Goal: Task Accomplishment & Management: Use online tool/utility

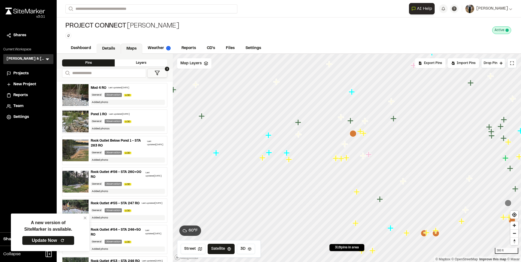
click at [118, 48] on link "Details" at bounding box center [108, 49] width 24 height 10
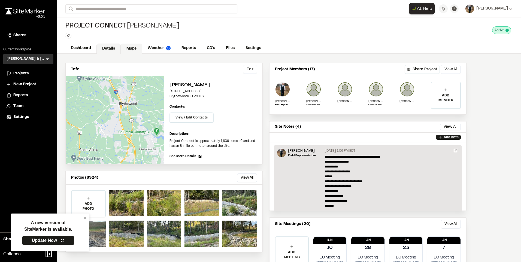
click at [130, 44] on link "Maps" at bounding box center [132, 49] width 22 height 10
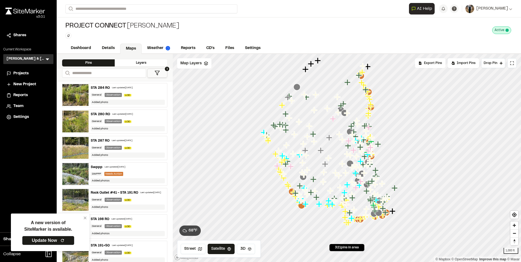
click at [104, 90] on div "STA 284 RO Last updated [DATE] General Observation LOD Added photo" at bounding box center [128, 95] width 78 height 24
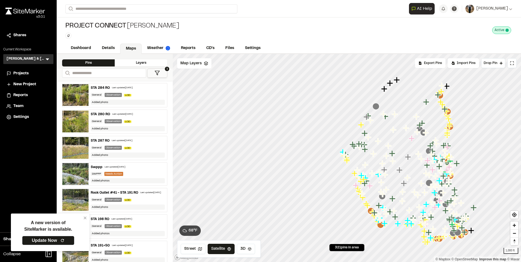
click at [103, 115] on div "STA 280 RO" at bounding box center [100, 114] width 19 height 5
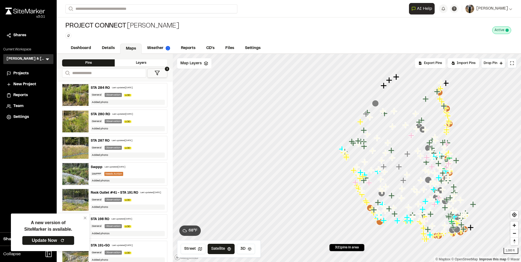
click at [110, 144] on div "STA 267 RO Last updated [DATE] General Observation LOD Added photo" at bounding box center [128, 148] width 78 height 24
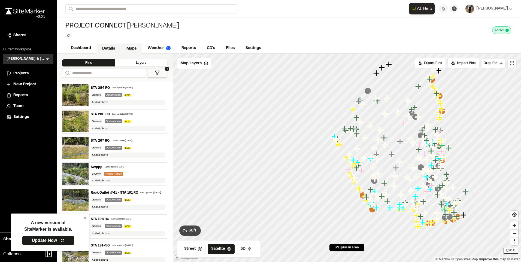
click at [117, 47] on link "Details" at bounding box center [108, 49] width 24 height 10
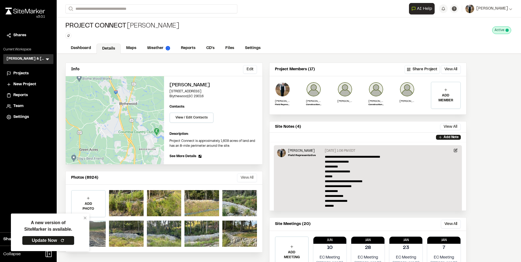
click at [254, 180] on button "View All" at bounding box center [247, 178] width 20 height 9
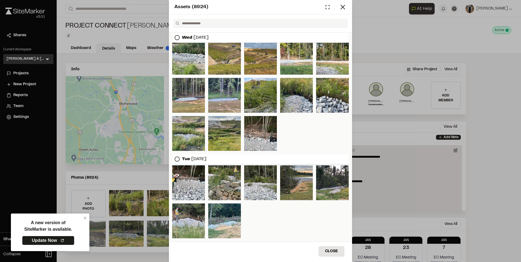
scroll to position [82, 0]
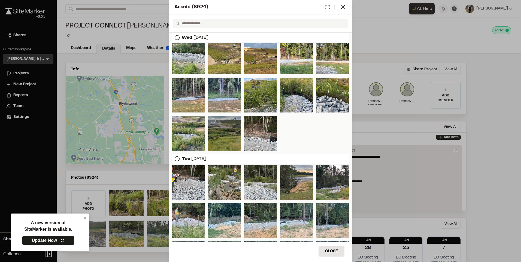
click at [222, 144] on div at bounding box center [224, 133] width 33 height 35
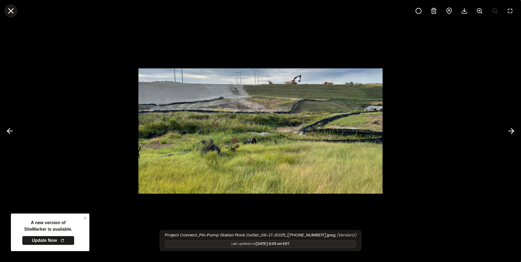
click at [8, 13] on icon at bounding box center [10, 10] width 9 height 9
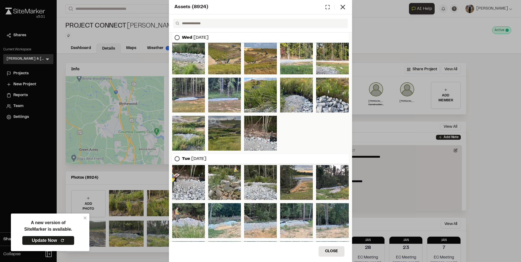
scroll to position [0, 0]
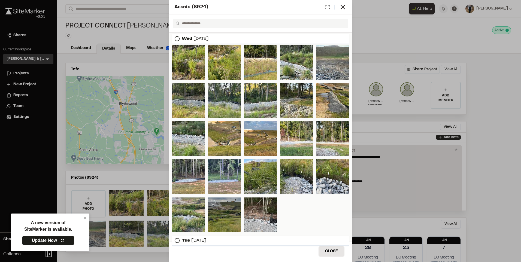
click at [231, 214] on div at bounding box center [224, 215] width 33 height 35
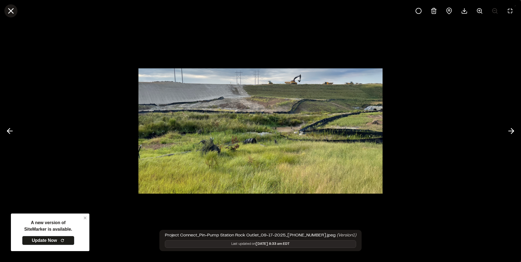
click at [8, 9] on icon at bounding box center [10, 10] width 9 height 9
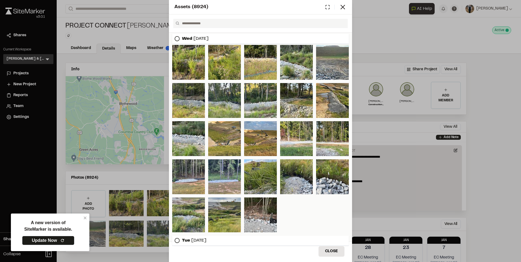
click at [178, 37] on circle at bounding box center [177, 39] width 5 height 5
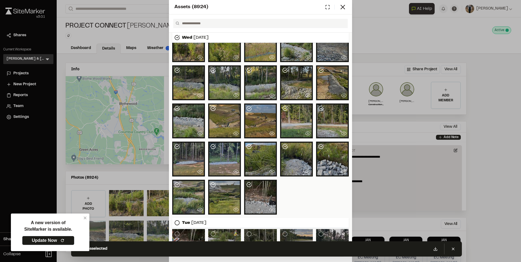
scroll to position [27, 0]
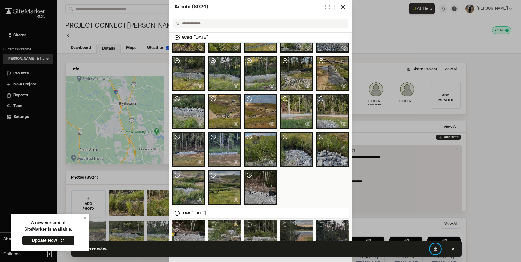
click at [434, 249] on icon at bounding box center [435, 249] width 4 height 4
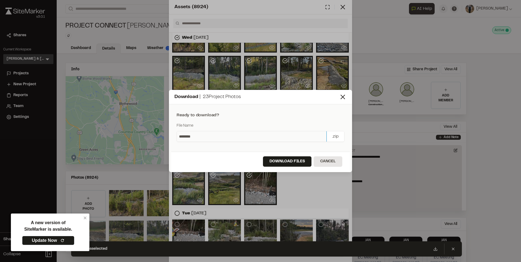
click at [205, 136] on input "********" at bounding box center [252, 136] width 150 height 10
type input "********"
click at [275, 164] on button "Download Files" at bounding box center [287, 161] width 49 height 10
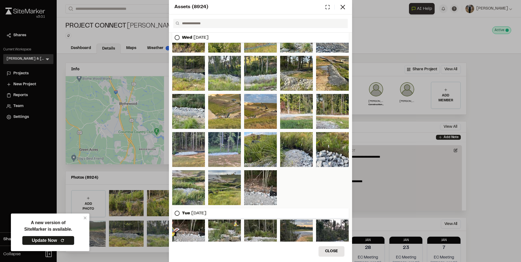
click at [397, 110] on div "Assets ( 8924 ) [DATE] [DATE] Close Select Download Zoom to Pin Unselect Downlo…" at bounding box center [260, 131] width 521 height 262
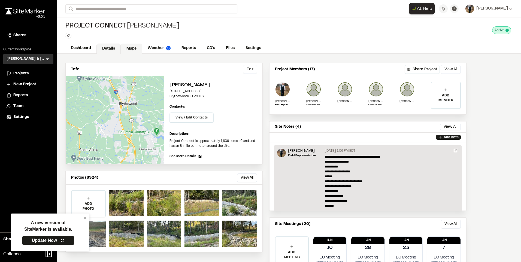
click at [135, 47] on link "Maps" at bounding box center [132, 49] width 22 height 10
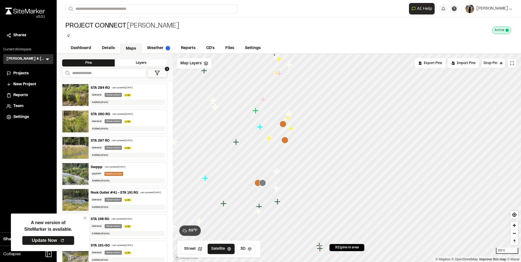
click at [268, 139] on icon "Map marker" at bounding box center [269, 138] width 6 height 6
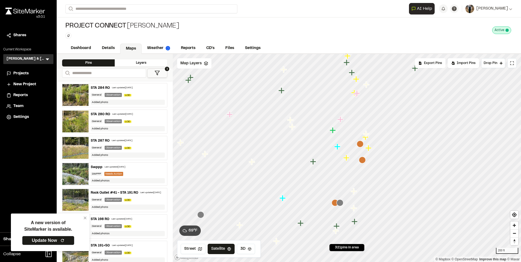
click at [199, 41] on div "Project Connect [PERSON_NAME] Type Enter or comma to add tag. Active Deactivate…" at bounding box center [289, 30] width 464 height 26
drag, startPoint x: 183, startPoint y: 47, endPoint x: 146, endPoint y: 47, distance: 37.3
click at [183, 47] on link "Reports" at bounding box center [188, 48] width 25 height 10
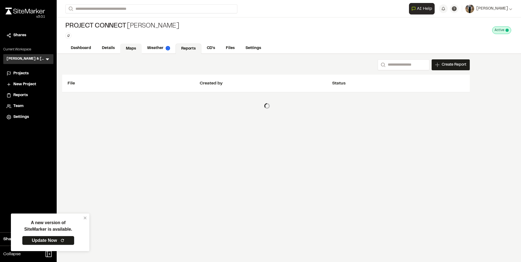
click at [126, 45] on link "Maps" at bounding box center [131, 49] width 22 height 10
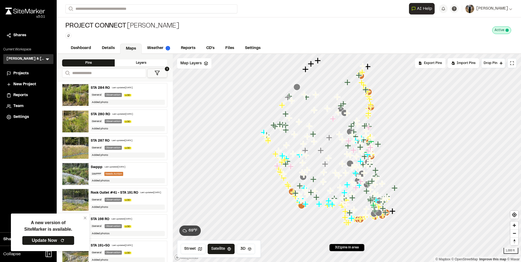
click at [159, 74] on icon at bounding box center [157, 72] width 5 height 5
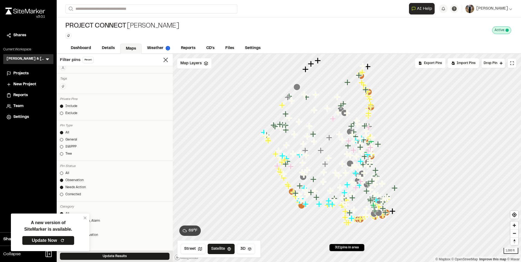
scroll to position [55, 0]
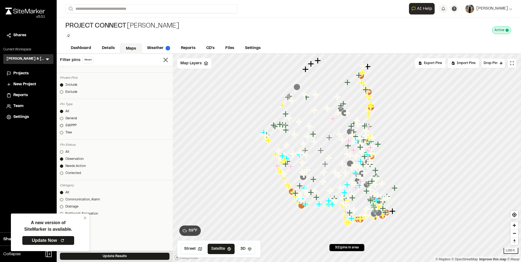
click at [68, 125] on div "SWPPP" at bounding box center [70, 125] width 11 height 5
click at [132, 253] on button "Update Results" at bounding box center [115, 256] width 110 height 7
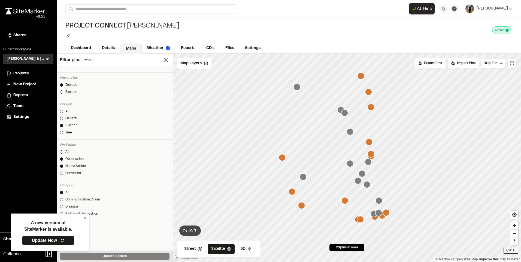
click at [359, 79] on icon "Map marker" at bounding box center [361, 75] width 7 height 7
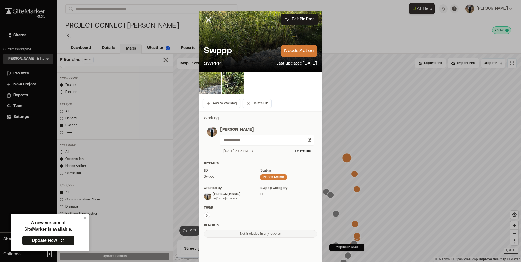
click at [218, 87] on img at bounding box center [210, 83] width 22 height 22
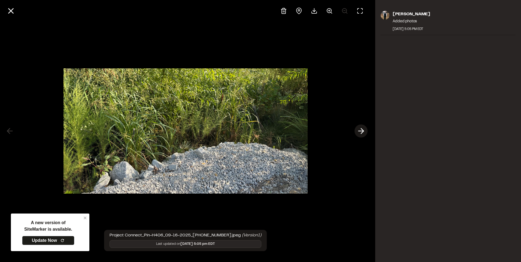
click at [359, 131] on line at bounding box center [361, 131] width 5 height 0
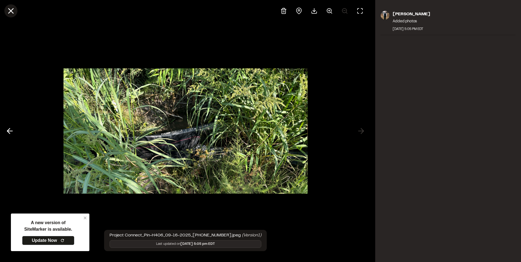
click at [13, 10] on icon at bounding box center [10, 10] width 9 height 9
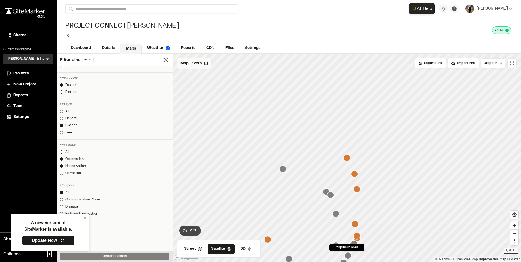
click at [196, 67] on div "Map Layers" at bounding box center [194, 63] width 34 height 10
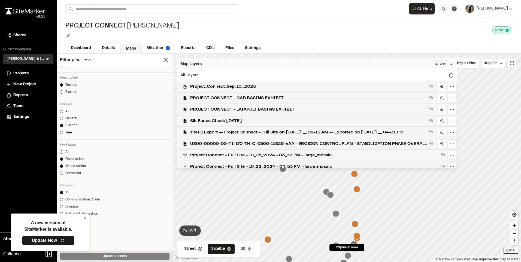
click at [197, 63] on span "Map Layers" at bounding box center [190, 64] width 21 height 6
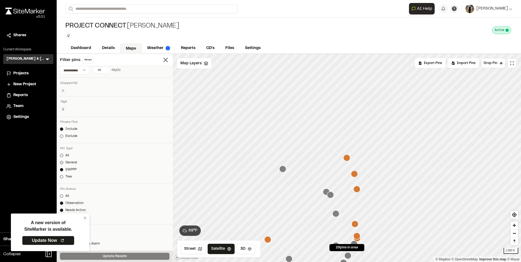
scroll to position [0, 0]
click at [104, 45] on link "Details" at bounding box center [108, 49] width 24 height 10
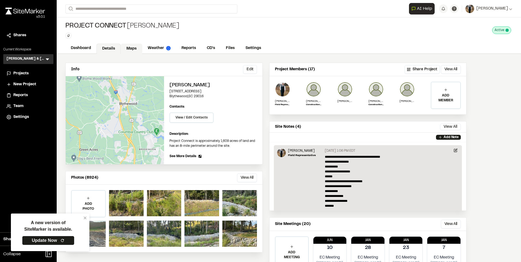
click at [130, 47] on link "Maps" at bounding box center [132, 49] width 22 height 10
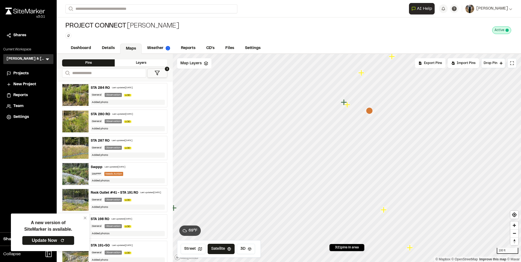
click at [369, 112] on icon "Map marker" at bounding box center [369, 110] width 7 height 7
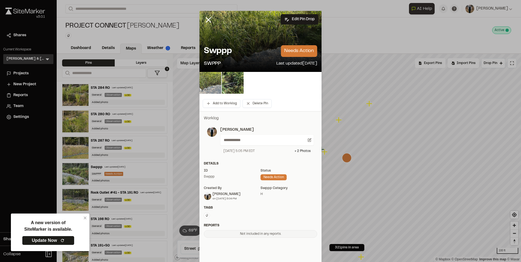
click at [208, 83] on img at bounding box center [210, 83] width 22 height 22
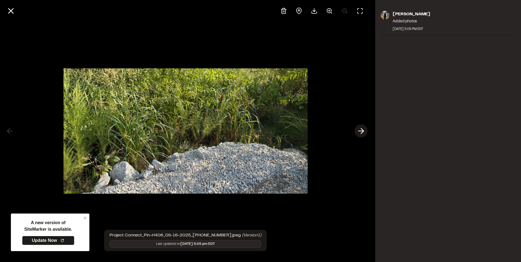
click at [360, 130] on icon at bounding box center [361, 130] width 9 height 9
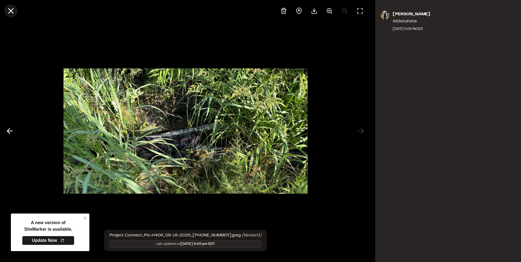
click at [9, 12] on icon at bounding box center [10, 10] width 9 height 9
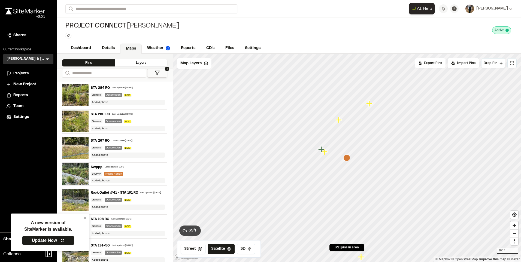
click at [339, 122] on icon "Map marker" at bounding box center [339, 120] width 6 height 6
click at [337, 128] on icon "Map marker" at bounding box center [335, 127] width 7 height 7
click at [332, 154] on icon "Map marker" at bounding box center [333, 153] width 6 height 6
click at [361, 159] on icon "Map marker" at bounding box center [360, 162] width 7 height 7
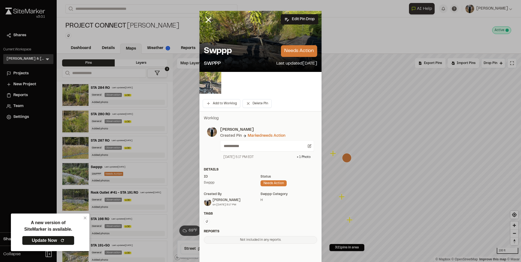
click at [202, 82] on img at bounding box center [210, 83] width 22 height 22
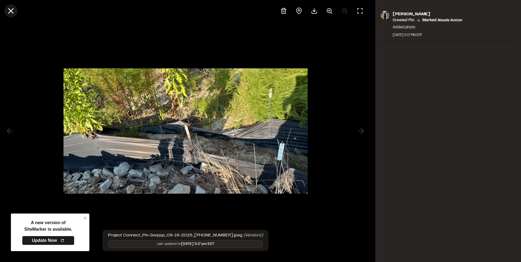
click at [13, 11] on icon at bounding box center [10, 10] width 9 height 9
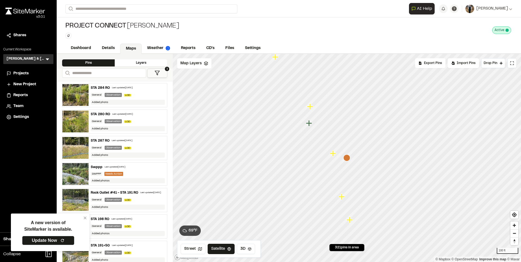
click at [336, 155] on icon "Map marker" at bounding box center [333, 153] width 7 height 7
click at [358, 80] on icon "Map marker" at bounding box center [356, 80] width 7 height 7
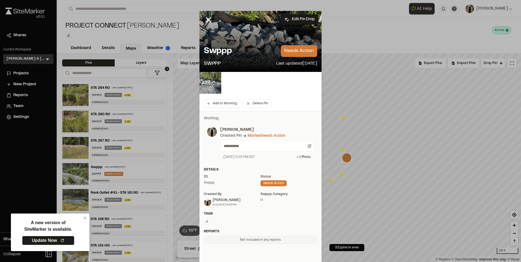
click at [211, 81] on img at bounding box center [210, 83] width 22 height 22
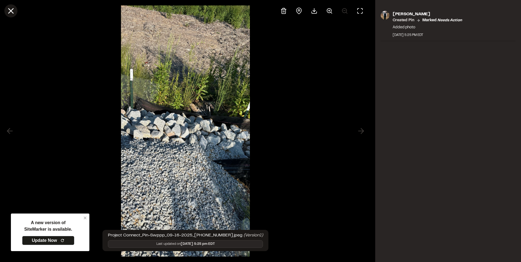
click at [8, 9] on icon at bounding box center [10, 10] width 9 height 9
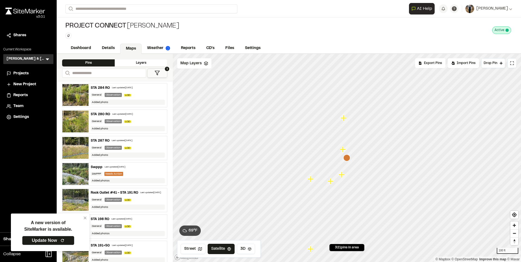
click at [346, 151] on icon "Map marker" at bounding box center [343, 149] width 7 height 7
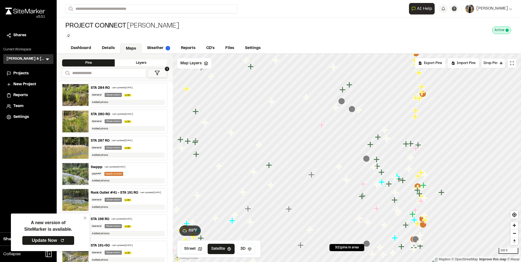
drag, startPoint x: 394, startPoint y: 142, endPoint x: 404, endPoint y: 140, distance: 10.1
click at [404, 54] on div at bounding box center [347, 54] width 348 height 0
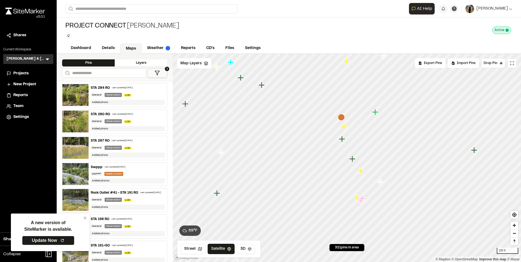
click at [342, 117] on icon "Map marker" at bounding box center [341, 117] width 7 height 7
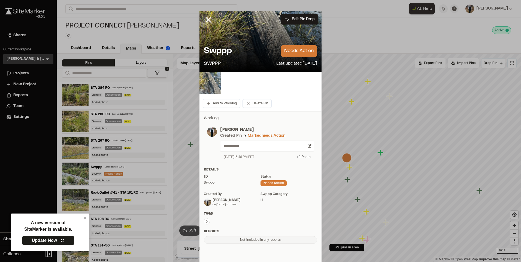
click at [204, 83] on img at bounding box center [210, 83] width 22 height 22
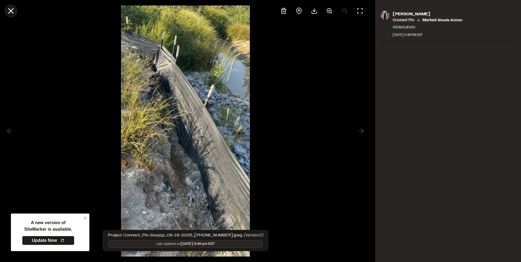
click at [17, 11] on button at bounding box center [10, 10] width 13 height 13
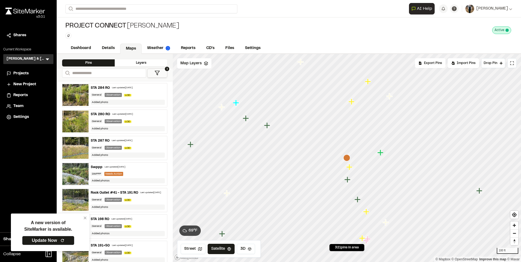
click at [351, 167] on icon "Map marker" at bounding box center [349, 167] width 6 height 6
click at [361, 107] on icon "Map marker" at bounding box center [359, 106] width 7 height 7
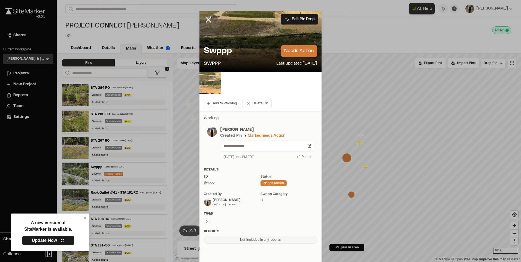
click at [210, 77] on img at bounding box center [210, 83] width 22 height 22
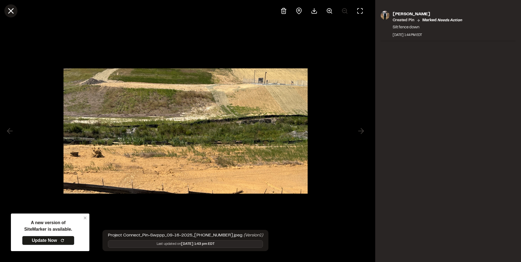
click at [10, 10] on line at bounding box center [11, 11] width 5 height 5
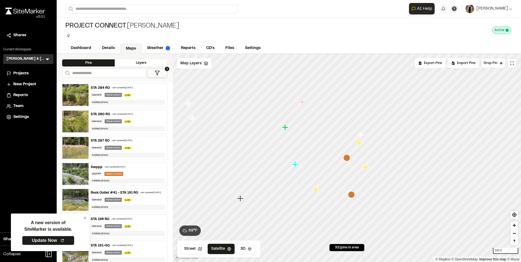
click at [353, 198] on icon "Map marker" at bounding box center [351, 194] width 7 height 7
click at [313, 100] on icon "Map marker" at bounding box center [312, 98] width 7 height 7
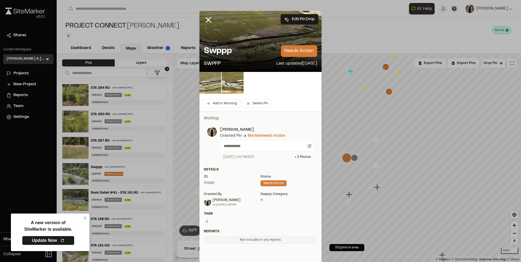
click at [208, 80] on img at bounding box center [210, 83] width 22 height 22
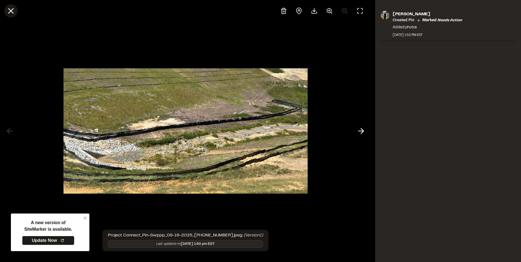
click at [6, 8] on icon at bounding box center [10, 10] width 9 height 9
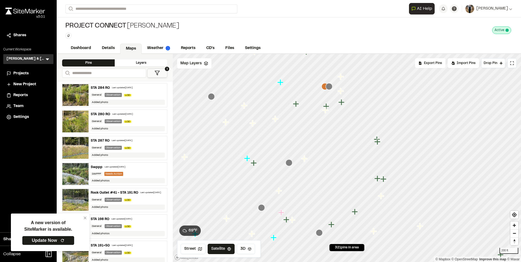
click at [331, 89] on icon "Map marker" at bounding box center [329, 86] width 7 height 7
click at [331, 96] on icon "Map marker" at bounding box center [331, 93] width 7 height 7
click at [331, 197] on icon "Map marker" at bounding box center [327, 199] width 7 height 7
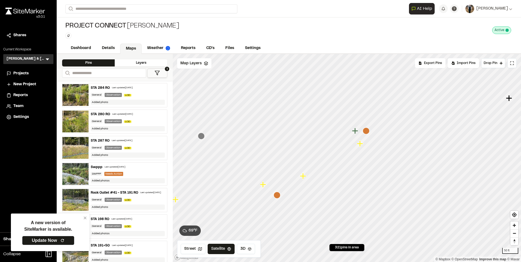
click at [276, 197] on icon "Map marker" at bounding box center [277, 195] width 7 height 7
click at [334, 147] on icon "Map marker" at bounding box center [333, 147] width 6 height 6
click at [332, 148] on icon "Map marker" at bounding box center [332, 147] width 6 height 6
click at [394, 168] on icon "Map marker" at bounding box center [391, 166] width 7 height 7
click at [350, 160] on icon "Map marker" at bounding box center [346, 158] width 7 height 7
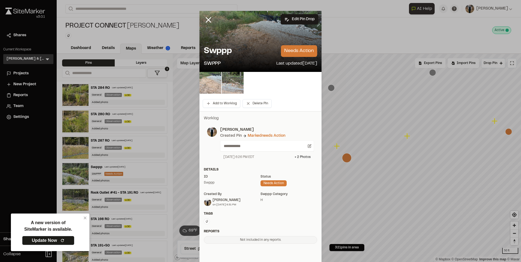
click at [204, 87] on img at bounding box center [210, 83] width 22 height 22
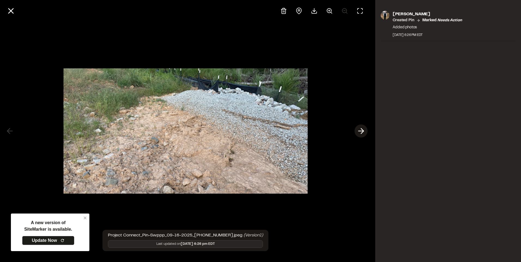
click at [359, 127] on icon at bounding box center [361, 130] width 9 height 9
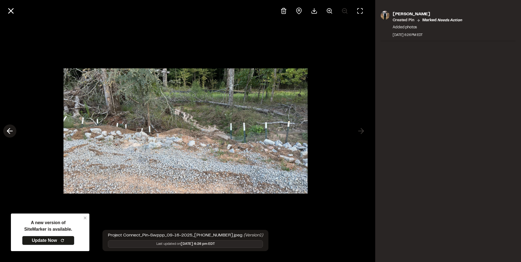
click at [11, 131] on line at bounding box center [9, 131] width 5 height 0
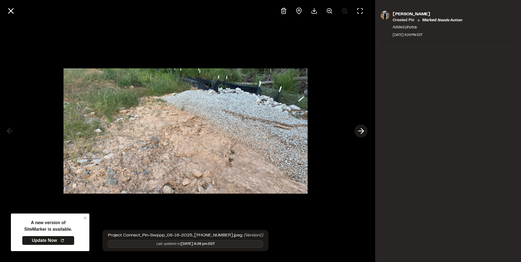
click at [360, 130] on icon at bounding box center [361, 130] width 9 height 9
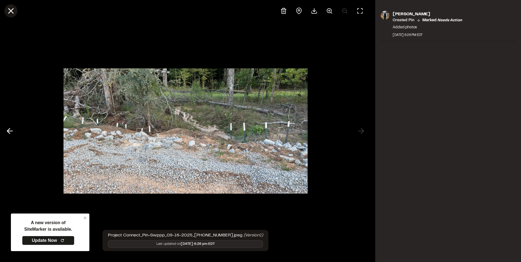
click at [9, 8] on icon at bounding box center [10, 10] width 9 height 9
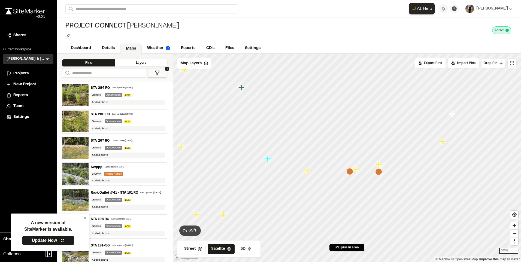
click at [379, 174] on icon "Map marker" at bounding box center [378, 171] width 7 height 7
click at [379, 175] on icon "Map marker" at bounding box center [377, 172] width 7 height 7
click at [348, 149] on icon "Map marker" at bounding box center [347, 151] width 6 height 6
click at [323, 166] on icon "Map marker" at bounding box center [323, 163] width 6 height 6
click at [338, 161] on icon "Map marker" at bounding box center [340, 159] width 7 height 7
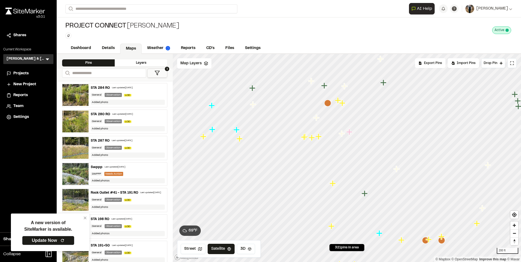
click at [329, 106] on icon "Map marker" at bounding box center [327, 103] width 7 height 7
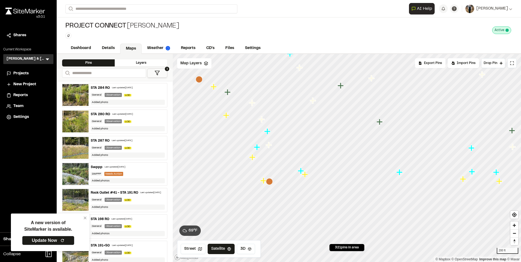
click at [270, 183] on icon "Map marker" at bounding box center [269, 181] width 7 height 7
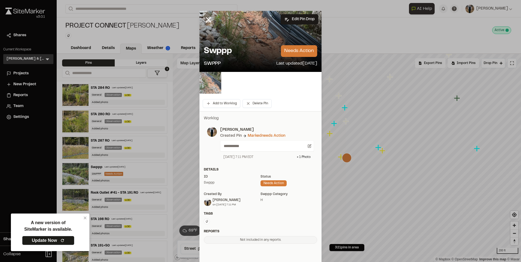
click at [217, 84] on img at bounding box center [210, 83] width 22 height 22
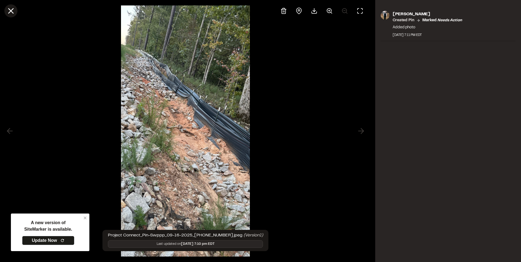
drag, startPoint x: 14, startPoint y: 9, endPoint x: 19, endPoint y: 11, distance: 5.9
click at [14, 9] on icon at bounding box center [10, 10] width 9 height 9
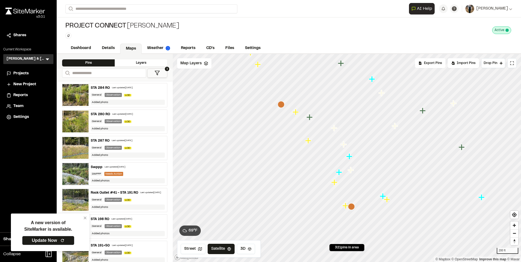
click at [280, 107] on icon "Map marker" at bounding box center [281, 104] width 7 height 7
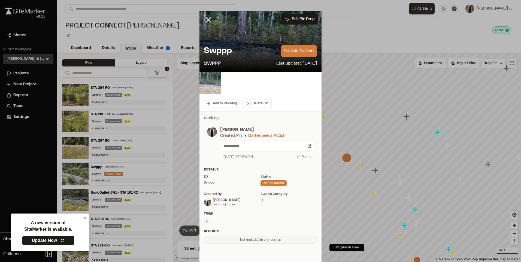
click at [213, 84] on img at bounding box center [210, 83] width 22 height 22
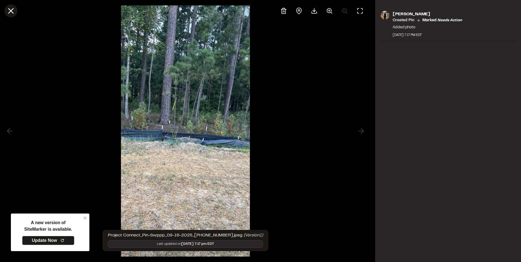
click at [5, 8] on button at bounding box center [10, 10] width 13 height 13
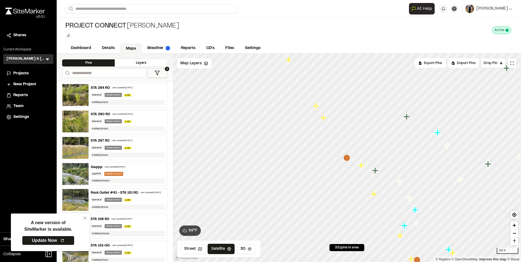
click at [362, 166] on icon "Map marker" at bounding box center [361, 165] width 6 height 6
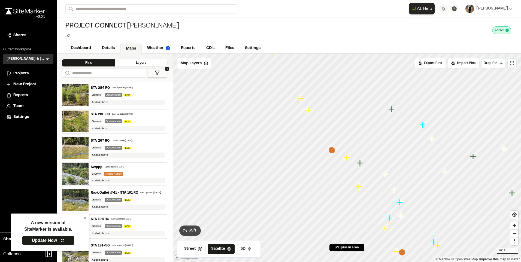
click at [309, 112] on icon "Map marker" at bounding box center [308, 110] width 6 height 6
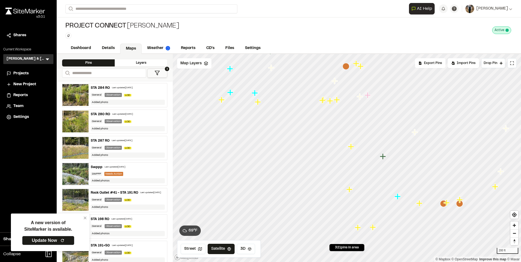
click at [344, 68] on icon "Map marker" at bounding box center [346, 66] width 7 height 7
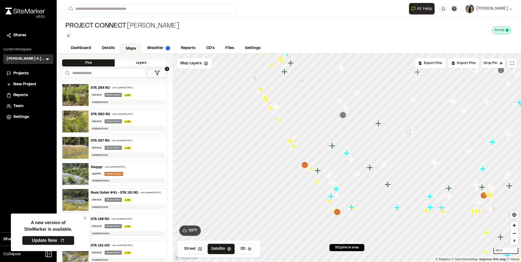
click at [304, 167] on icon "Map marker" at bounding box center [304, 165] width 7 height 7
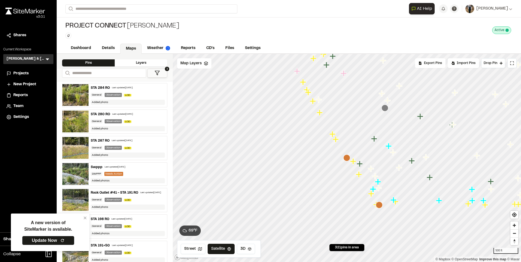
click at [355, 161] on icon "Map marker" at bounding box center [353, 161] width 6 height 6
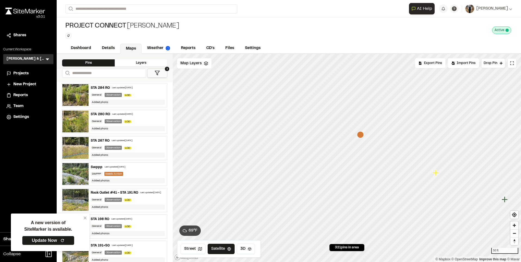
click at [363, 137] on icon "Map marker" at bounding box center [360, 134] width 7 height 7
click at [408, 173] on icon "Map marker" at bounding box center [408, 174] width 6 height 6
click at [306, 110] on icon "Map marker" at bounding box center [307, 107] width 7 height 7
click at [348, 210] on icon "Map marker" at bounding box center [346, 207] width 7 height 7
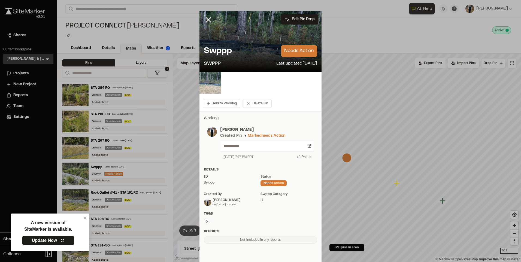
click at [216, 84] on img at bounding box center [210, 83] width 22 height 22
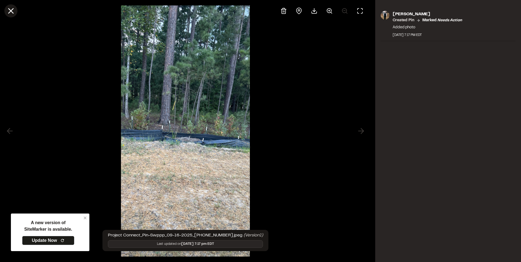
click at [8, 8] on icon at bounding box center [10, 10] width 9 height 9
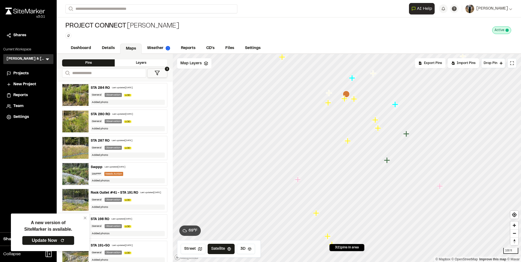
click at [349, 92] on icon "Map marker" at bounding box center [346, 94] width 7 height 7
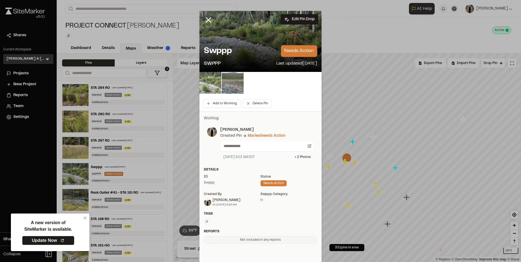
click at [209, 81] on img at bounding box center [210, 83] width 22 height 22
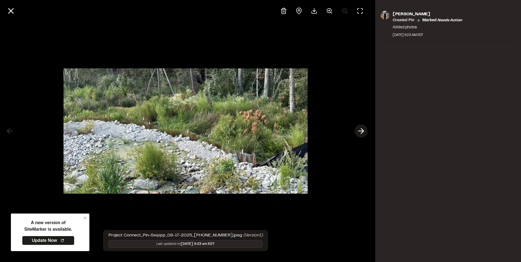
click at [363, 129] on icon at bounding box center [361, 130] width 9 height 9
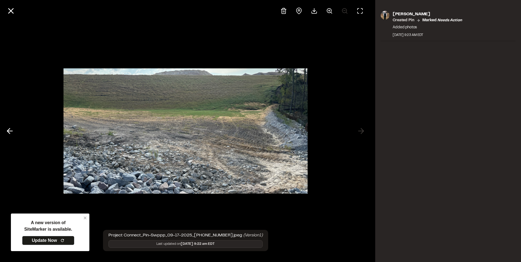
click at [7, 132] on icon at bounding box center [9, 130] width 9 height 9
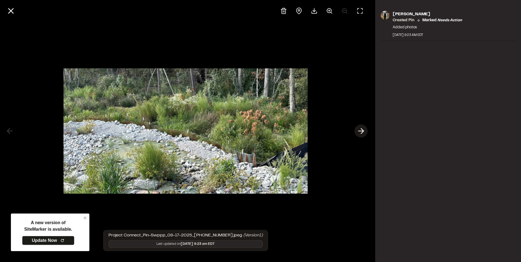
click at [364, 134] on icon at bounding box center [361, 130] width 9 height 9
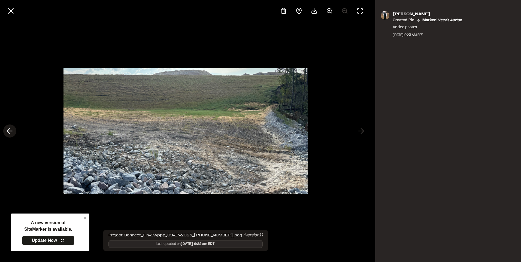
click at [11, 128] on icon at bounding box center [9, 130] width 9 height 9
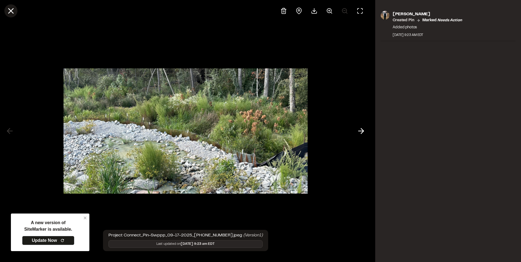
click at [17, 11] on button at bounding box center [10, 10] width 13 height 13
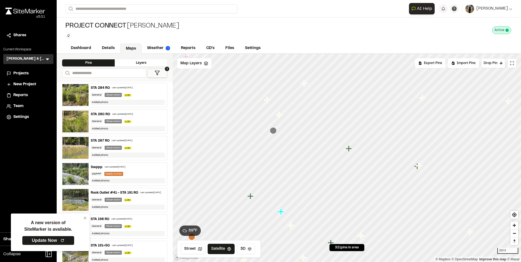
click at [274, 132] on icon "Map marker" at bounding box center [273, 130] width 7 height 7
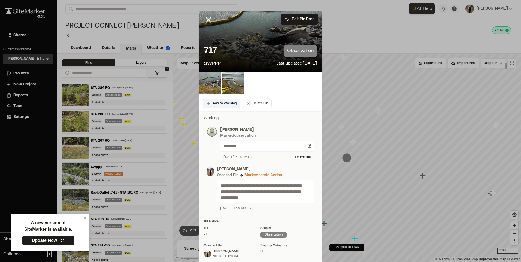
click at [221, 104] on button "Add to Worklog" at bounding box center [222, 103] width 38 height 9
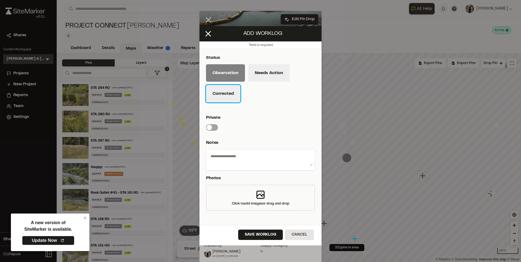
click at [220, 93] on button "Corrected" at bounding box center [223, 93] width 34 height 17
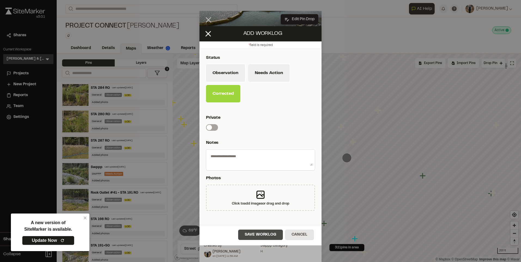
click at [252, 235] on button "Save Worklog" at bounding box center [260, 235] width 45 height 10
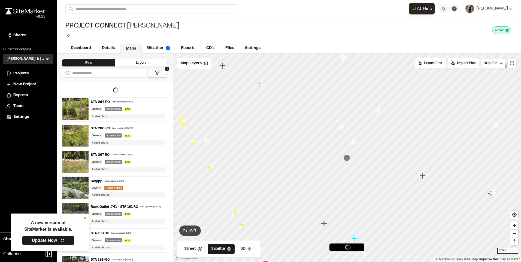
drag, startPoint x: 380, startPoint y: 162, endPoint x: 322, endPoint y: 160, distance: 58.9
click at [322, 54] on div at bounding box center [347, 54] width 348 height 0
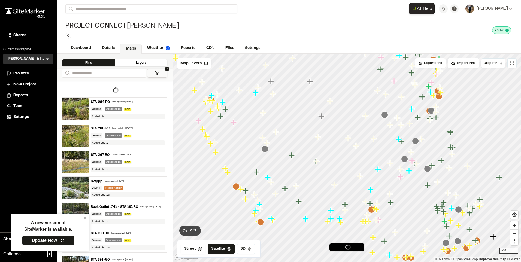
click at [426, 170] on icon "Map marker" at bounding box center [427, 168] width 7 height 7
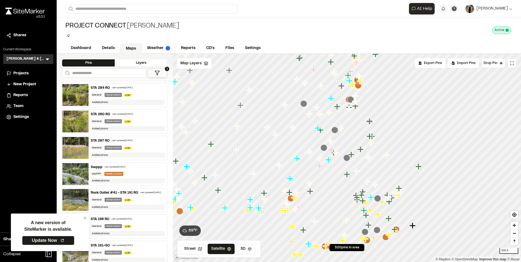
click at [323, 148] on icon "Map marker" at bounding box center [323, 147] width 7 height 7
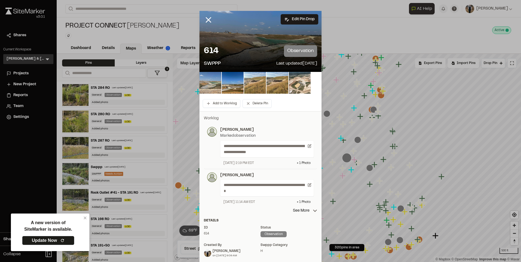
click at [209, 80] on img at bounding box center [210, 83] width 22 height 22
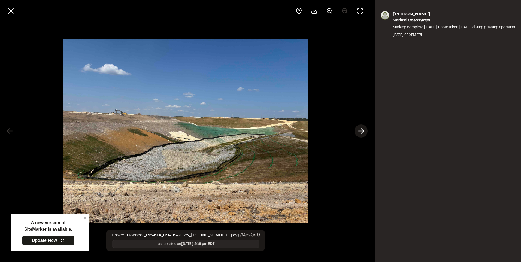
click at [358, 131] on icon at bounding box center [361, 130] width 9 height 9
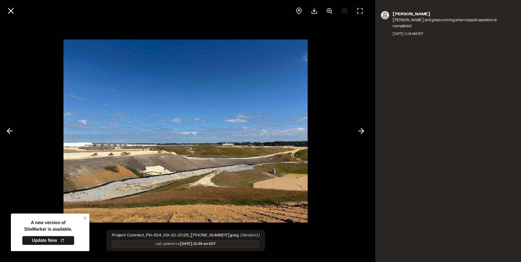
click at [13, 128] on icon at bounding box center [9, 130] width 9 height 9
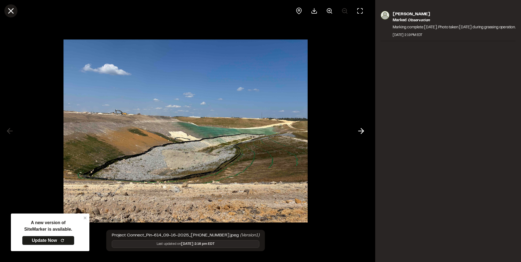
click at [7, 12] on icon at bounding box center [10, 10] width 9 height 9
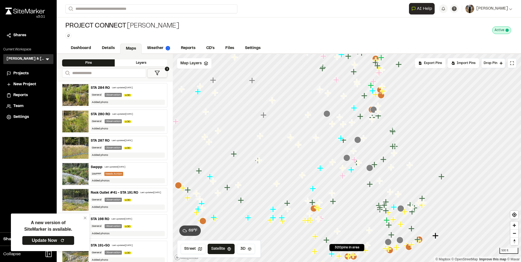
click at [357, 141] on icon "Map marker" at bounding box center [357, 140] width 7 height 7
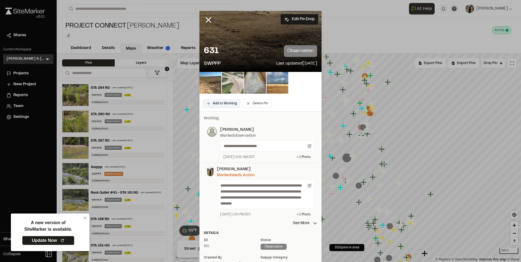
click at [221, 107] on button "Add to Worklog" at bounding box center [222, 103] width 38 height 9
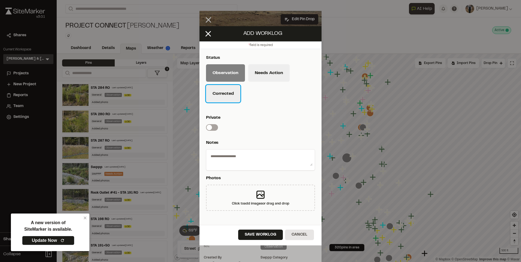
click at [222, 99] on button "Corrected" at bounding box center [223, 93] width 34 height 17
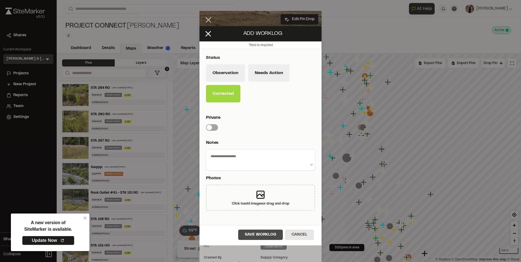
click at [245, 234] on button "Save Worklog" at bounding box center [260, 235] width 45 height 10
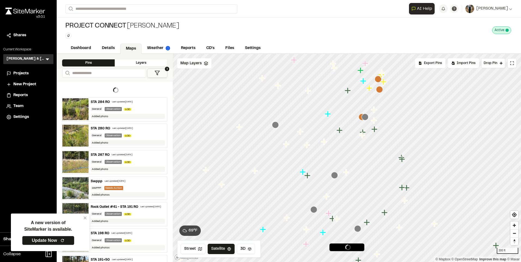
click at [274, 128] on icon "Map marker" at bounding box center [275, 125] width 7 height 7
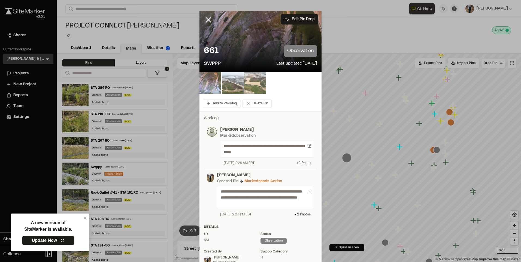
click at [208, 81] on img at bounding box center [210, 83] width 22 height 22
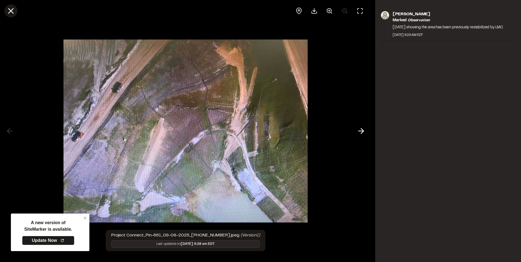
click at [7, 6] on icon at bounding box center [10, 10] width 9 height 9
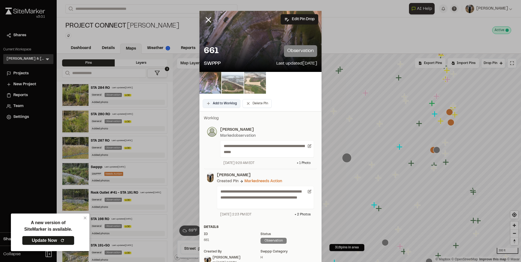
click at [226, 100] on button "Add to Worklog" at bounding box center [222, 103] width 38 height 9
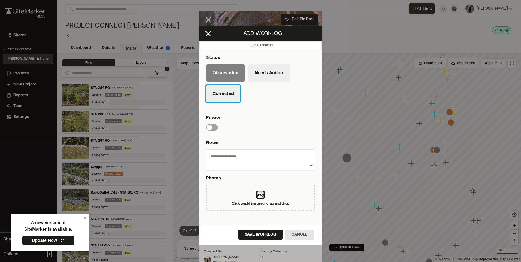
click at [219, 93] on button "Corrected" at bounding box center [223, 93] width 34 height 17
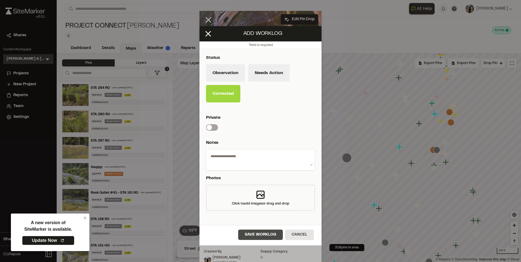
click at [254, 234] on button "Save Worklog" at bounding box center [260, 235] width 45 height 10
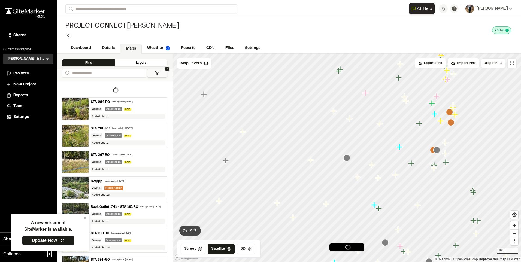
click at [439, 152] on icon "Map marker" at bounding box center [436, 150] width 7 height 7
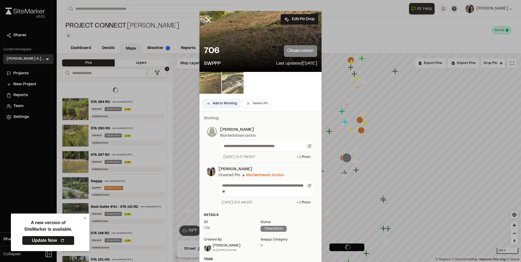
click at [211, 104] on button "Add to Worklog" at bounding box center [222, 103] width 38 height 9
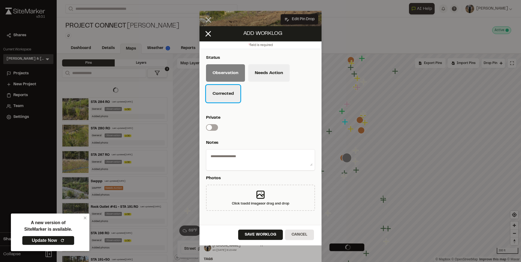
click at [220, 97] on button "Corrected" at bounding box center [223, 93] width 34 height 17
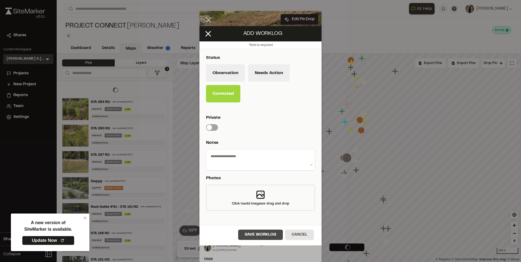
click at [251, 237] on button "Save Worklog" at bounding box center [260, 235] width 45 height 10
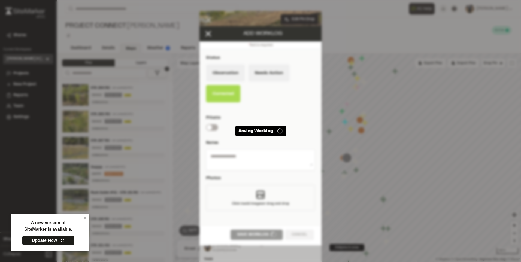
click at [361, 150] on div "Saving Worklog" at bounding box center [260, 131] width 521 height 262
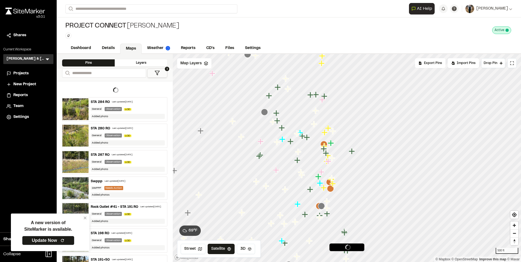
click at [263, 114] on icon "Map marker" at bounding box center [264, 112] width 7 height 7
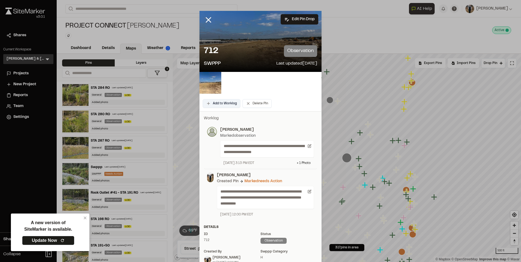
click at [214, 104] on button "Add to Worklog" at bounding box center [222, 103] width 38 height 9
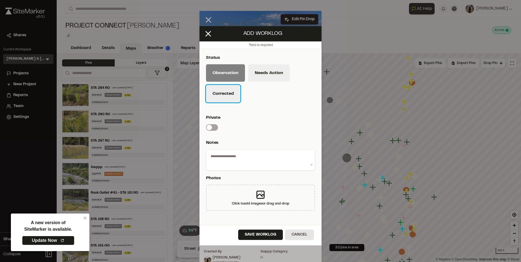
click at [225, 95] on button "Corrected" at bounding box center [223, 93] width 34 height 17
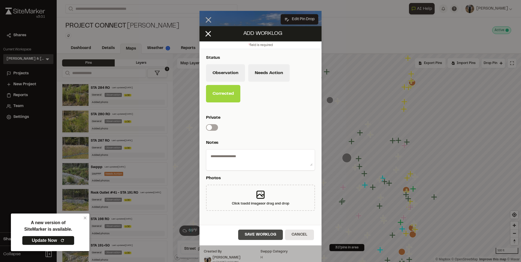
click at [258, 239] on button "Save Worklog" at bounding box center [260, 235] width 45 height 10
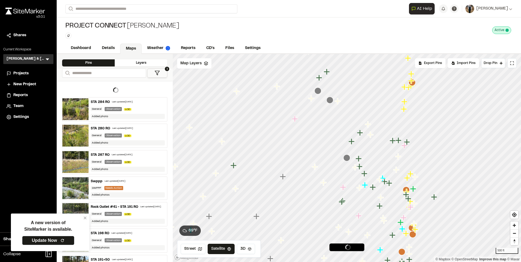
click at [332, 101] on icon "Map marker" at bounding box center [329, 100] width 7 height 7
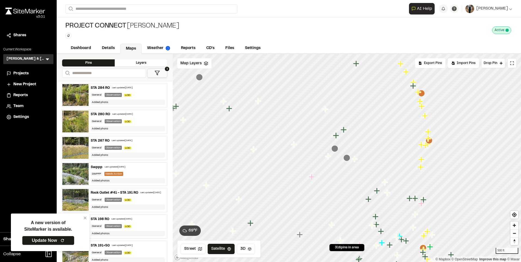
click at [334, 148] on icon "Map marker" at bounding box center [334, 148] width 7 height 7
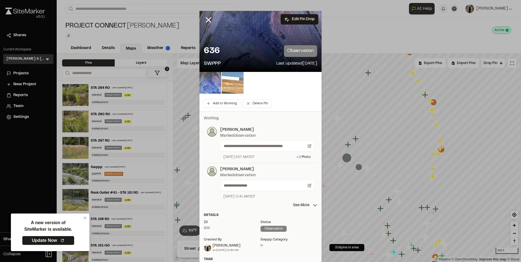
click at [211, 86] on img at bounding box center [210, 83] width 22 height 22
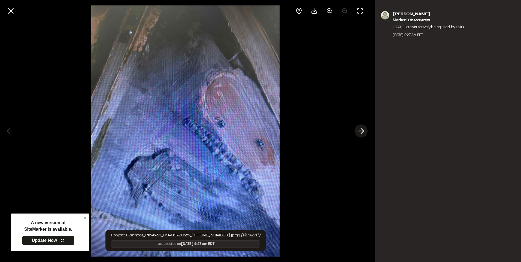
click at [359, 127] on icon at bounding box center [361, 130] width 9 height 9
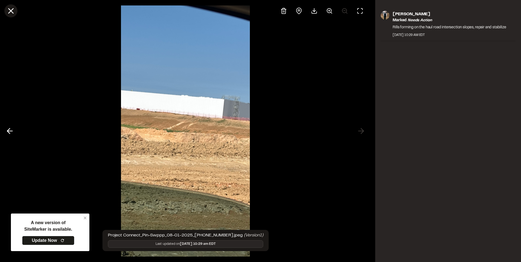
click at [11, 8] on icon at bounding box center [10, 10] width 9 height 9
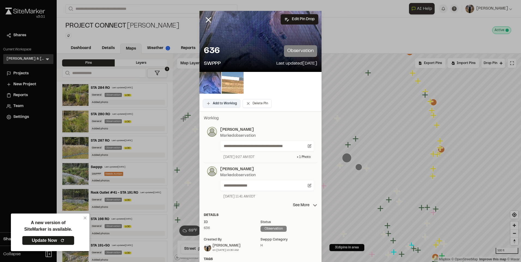
click at [214, 101] on button "Add to Worklog" at bounding box center [222, 103] width 38 height 9
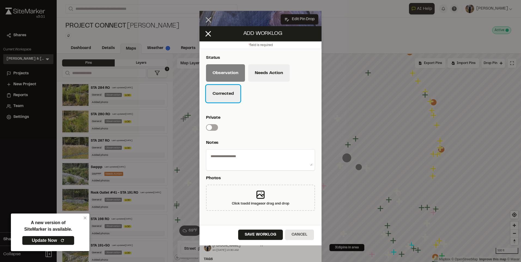
click at [225, 92] on button "Corrected" at bounding box center [223, 93] width 34 height 17
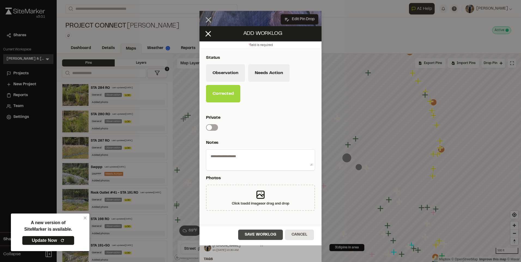
click at [265, 232] on button "Save Worklog" at bounding box center [260, 235] width 45 height 10
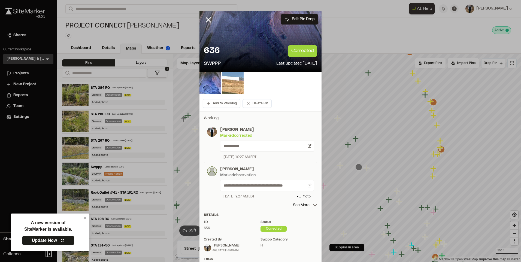
click at [308, 150] on div "**********" at bounding box center [267, 146] width 94 height 11
click at [308, 147] on icon at bounding box center [310, 146] width 4 height 4
type textarea "**********"
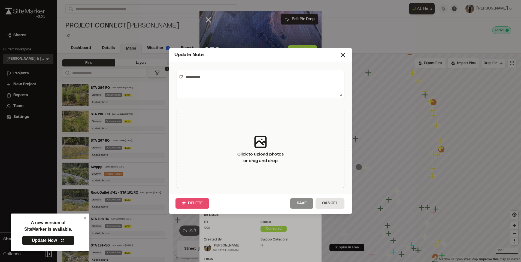
click at [188, 203] on button "Delete" at bounding box center [193, 203] width 34 height 10
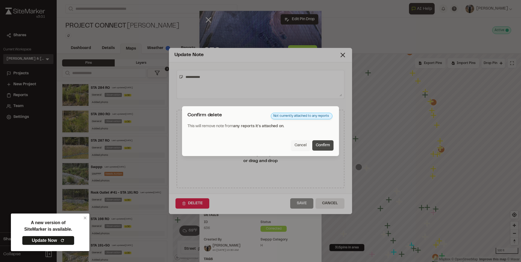
click at [329, 143] on button "Confirm" at bounding box center [322, 145] width 21 height 10
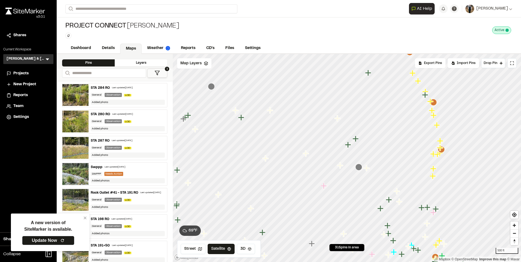
click at [361, 168] on icon "Map marker" at bounding box center [358, 167] width 7 height 7
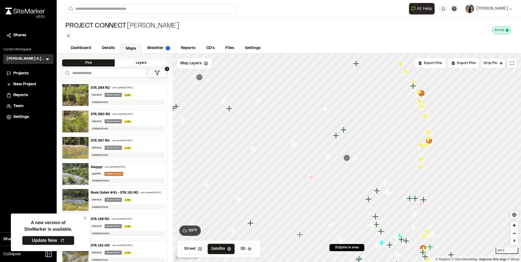
click at [348, 158] on icon "Map marker" at bounding box center [346, 158] width 7 height 7
